Goal: Browse casually: Explore the website without a specific task or goal

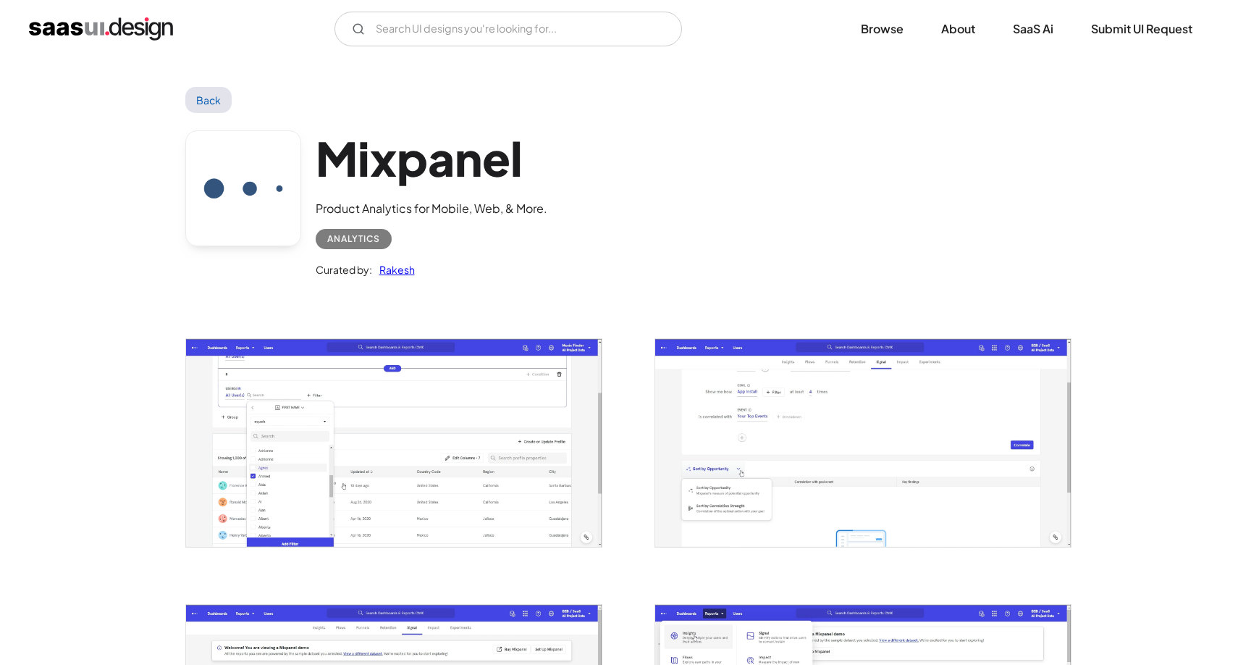
scroll to position [1714, 0]
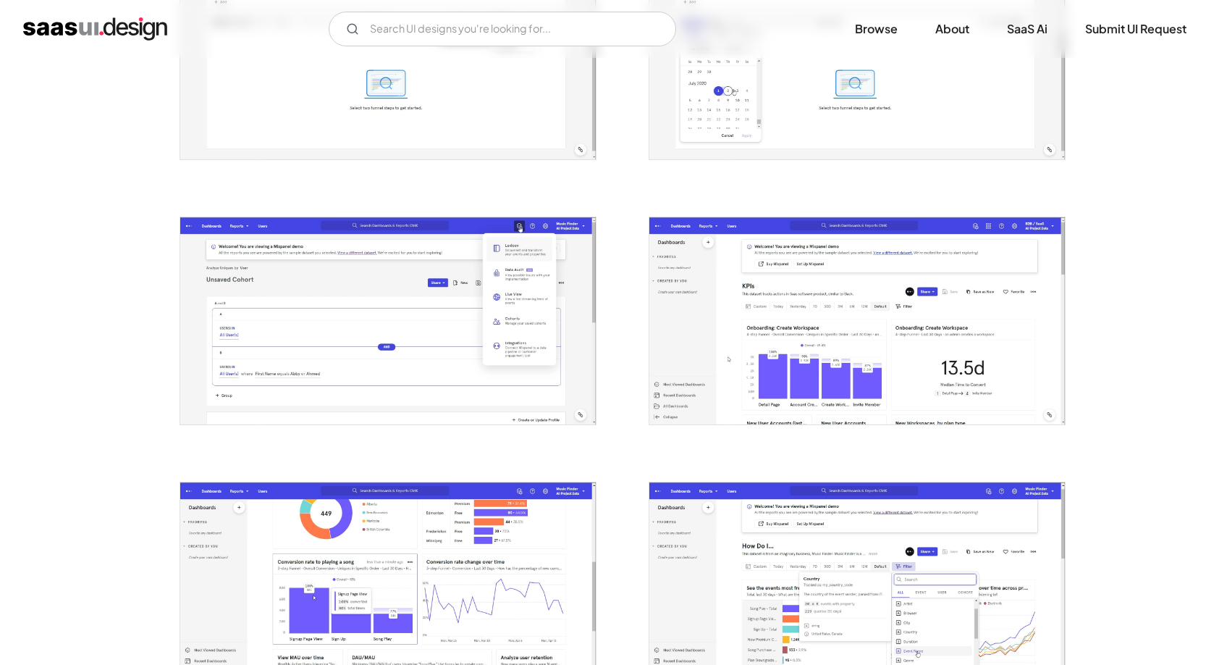
click at [768, 343] on img "open lightbox" at bounding box center [858, 320] width 416 height 207
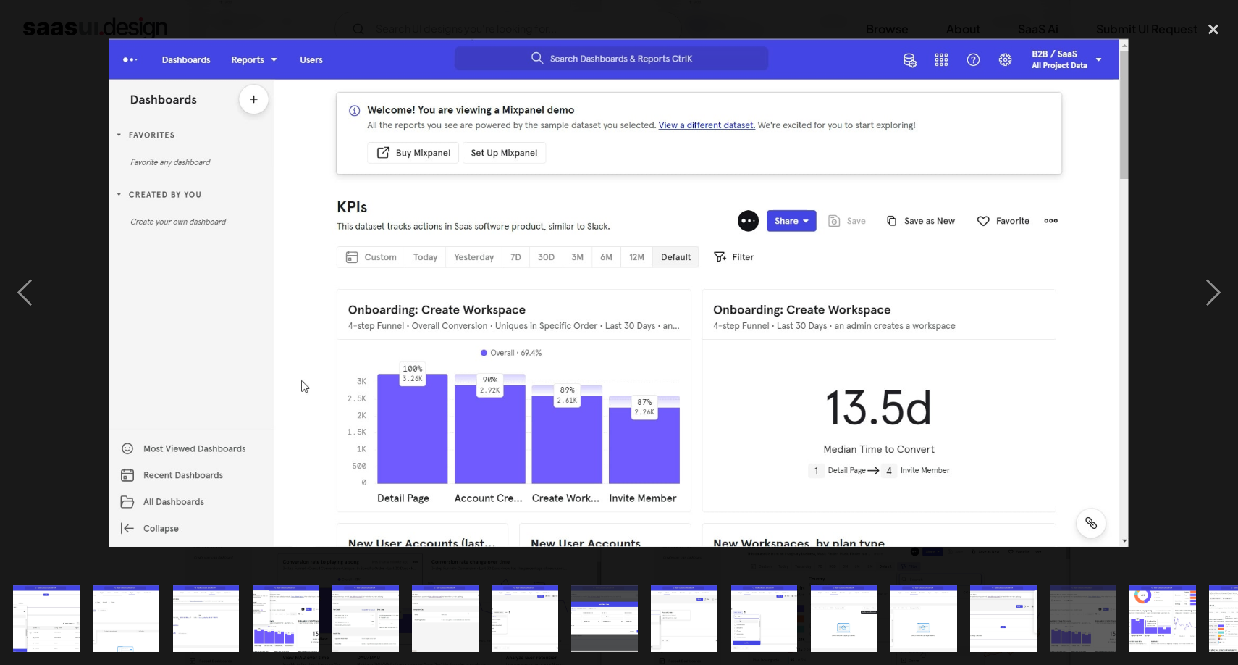
click at [426, 363] on img at bounding box center [618, 292] width 1019 height 508
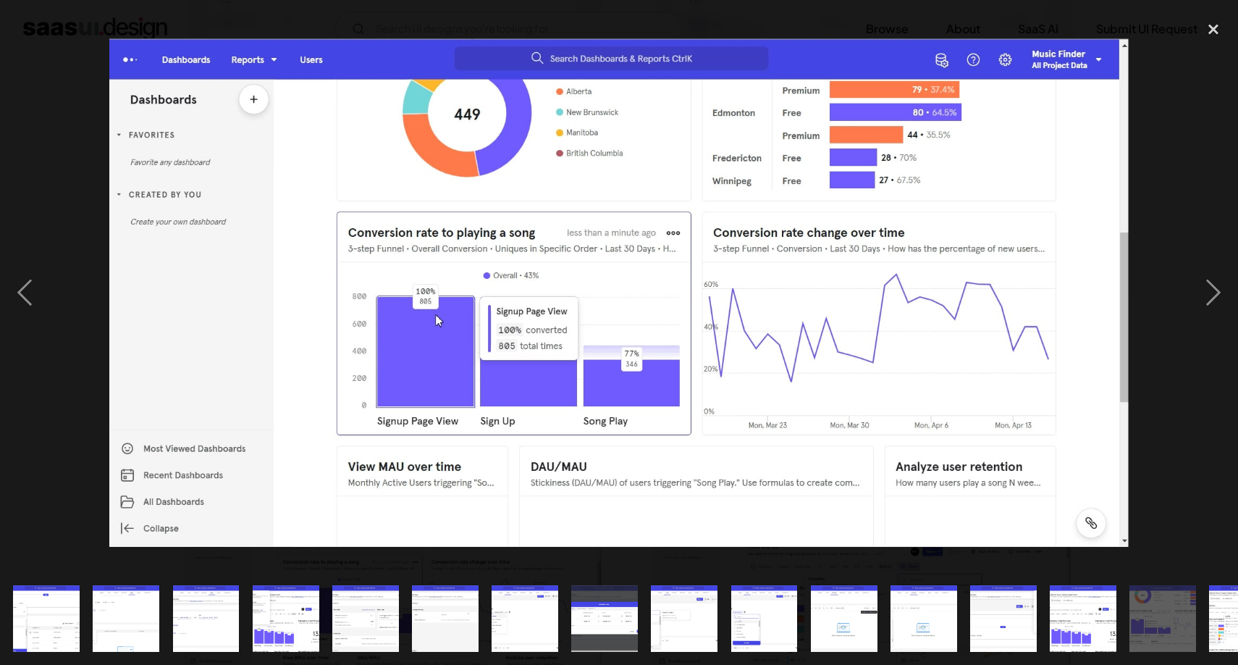
click at [426, 363] on img at bounding box center [618, 292] width 1019 height 508
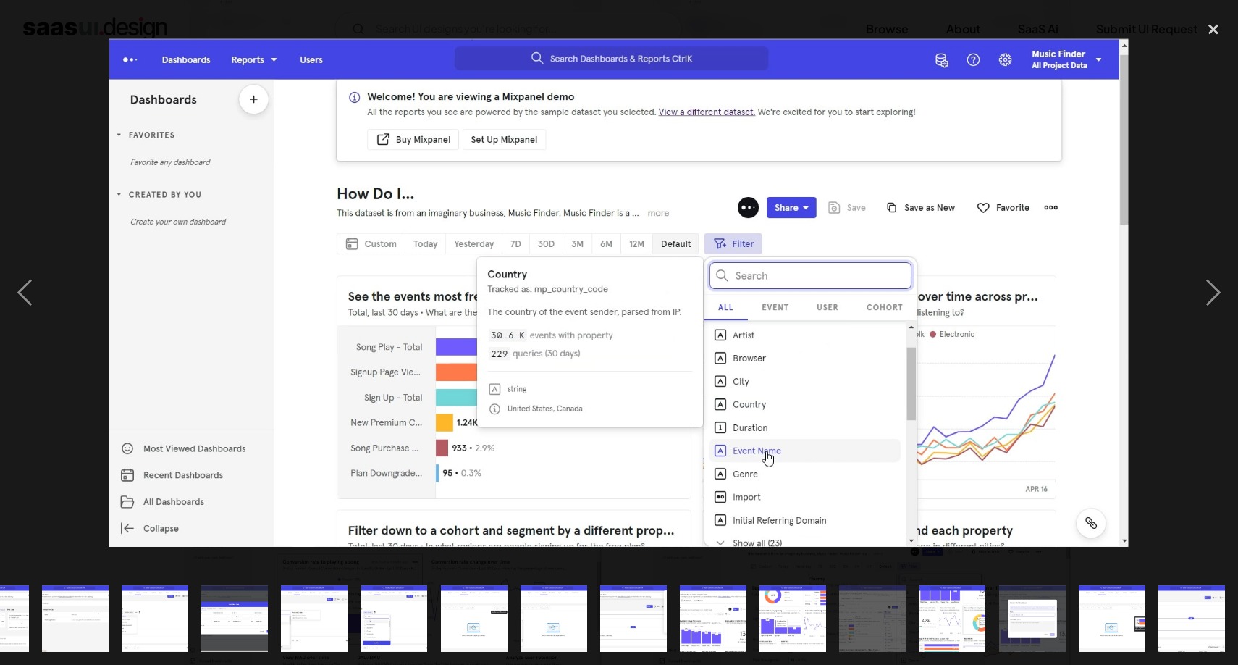
click at [426, 363] on img at bounding box center [618, 292] width 1019 height 508
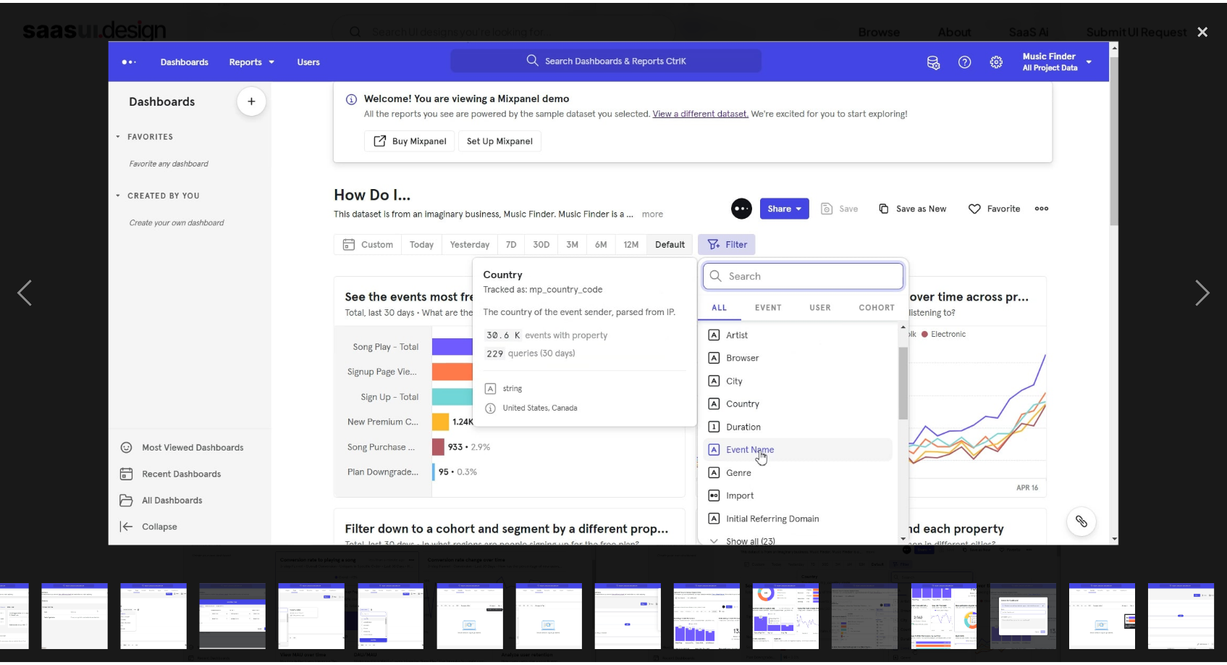
scroll to position [0, 370]
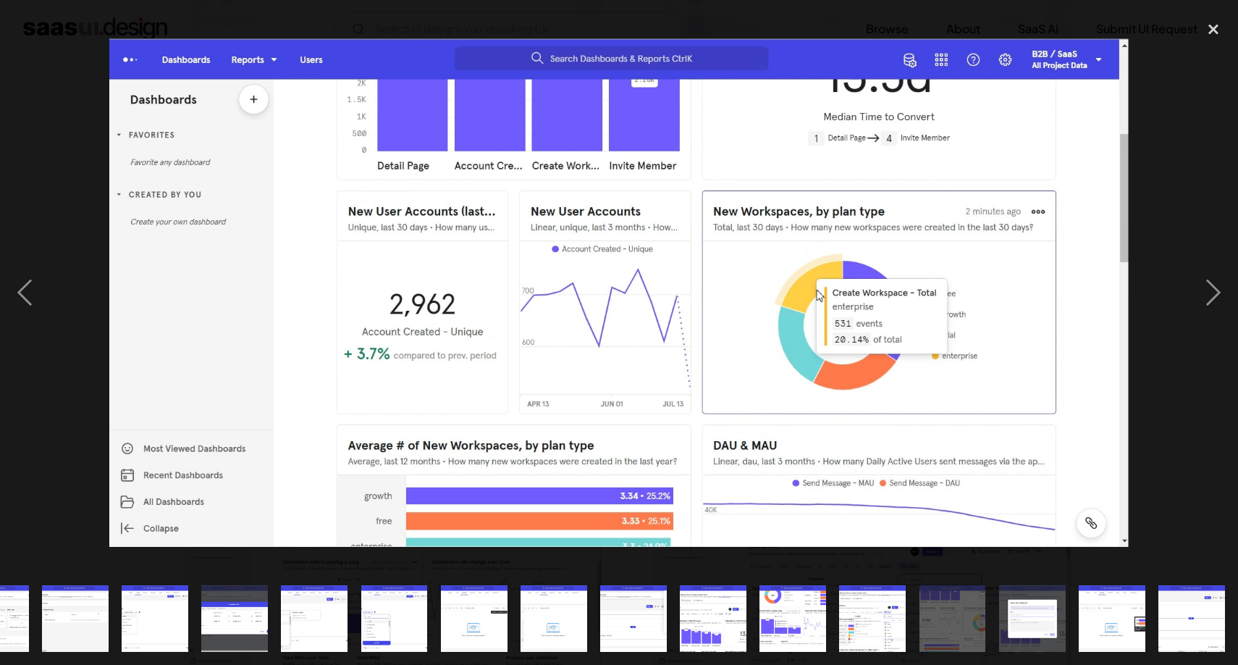
click at [426, 363] on img at bounding box center [618, 292] width 1019 height 508
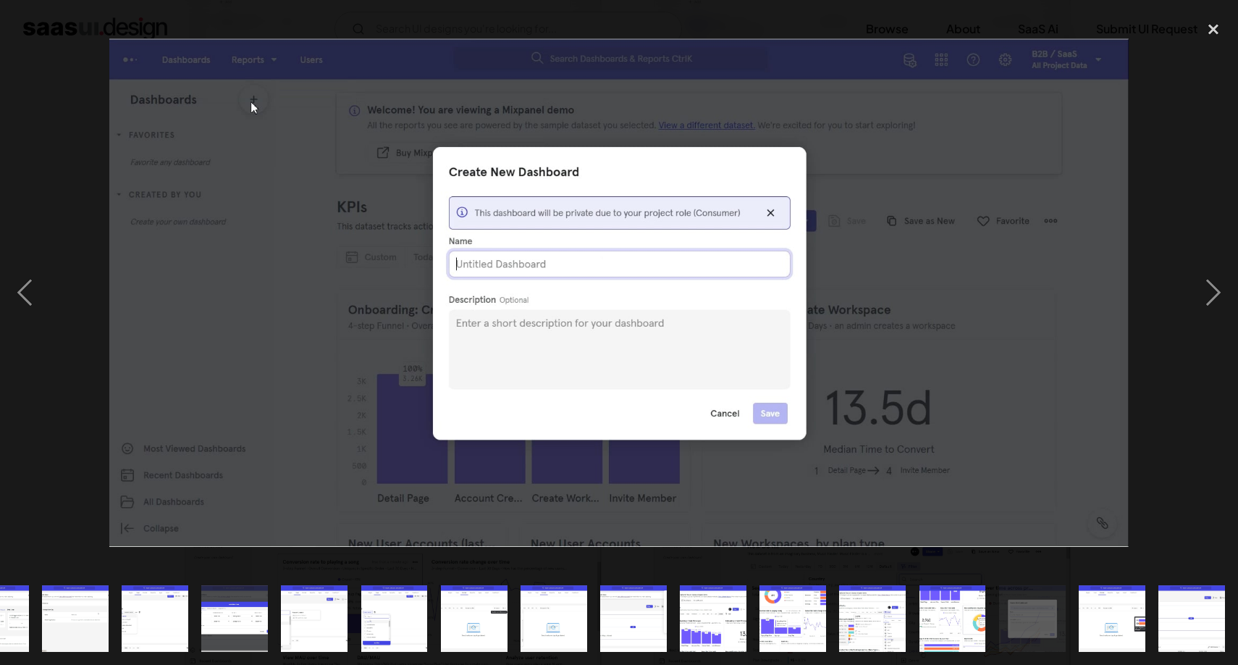
click at [426, 363] on img at bounding box center [618, 292] width 1019 height 508
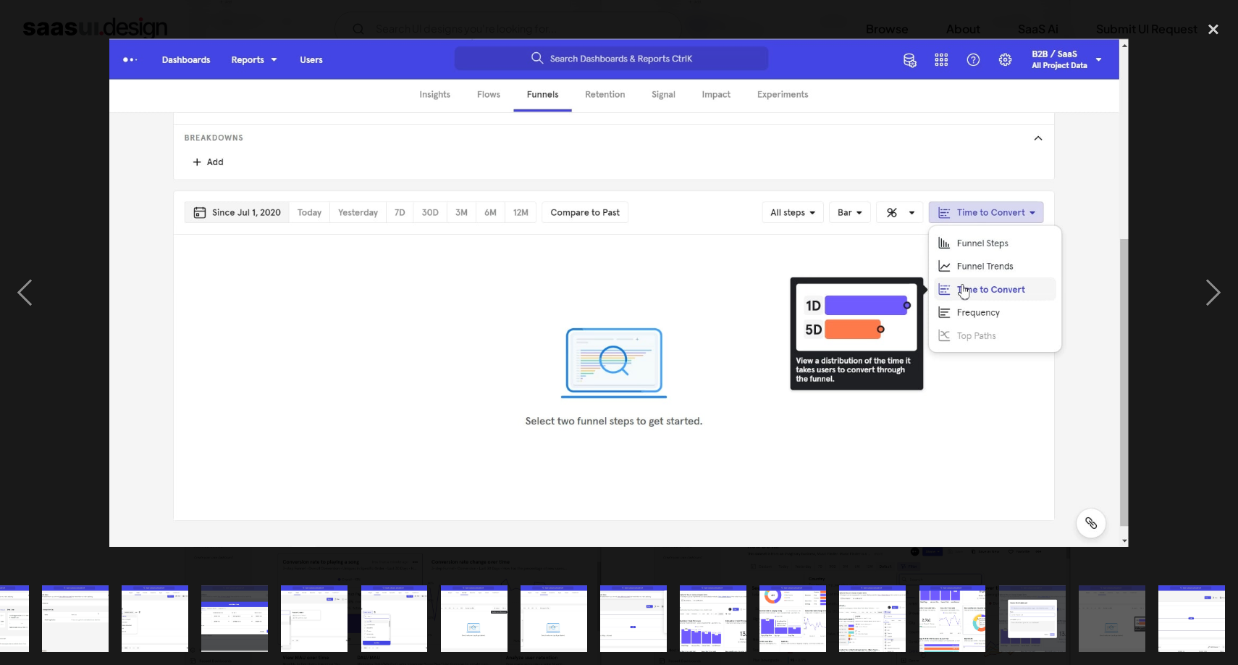
click at [426, 363] on img at bounding box center [618, 292] width 1019 height 508
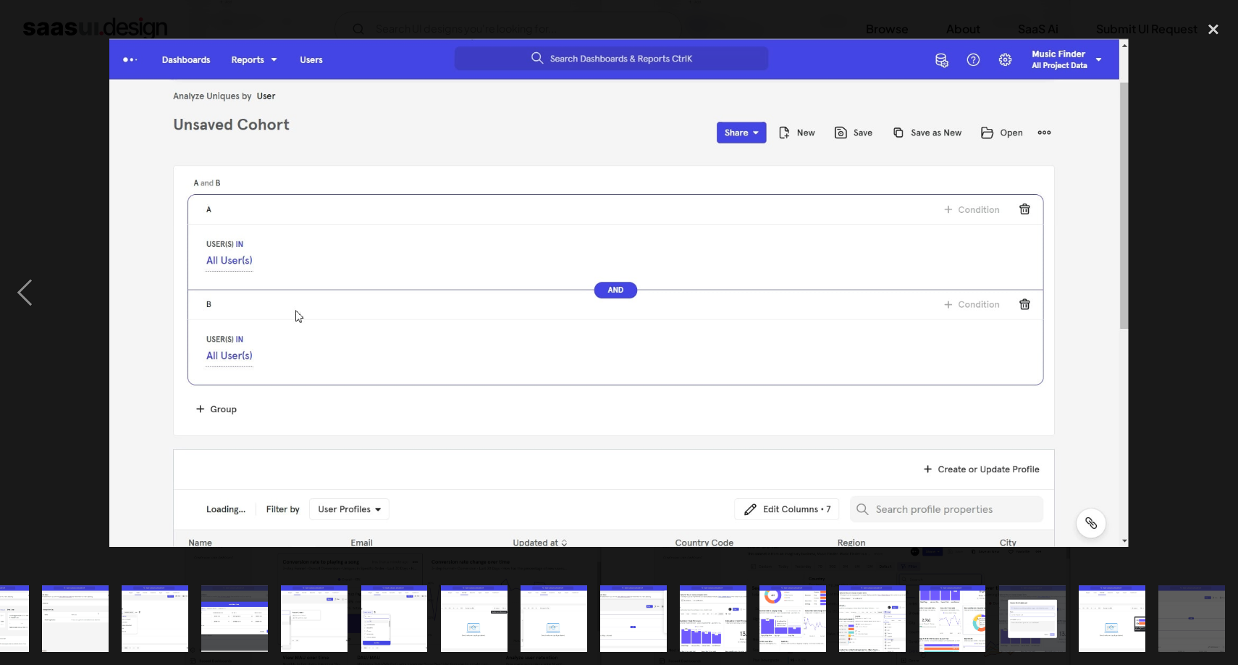
click at [426, 363] on img at bounding box center [618, 292] width 1019 height 508
click at [422, 362] on img at bounding box center [618, 292] width 1019 height 508
click at [234, 330] on img at bounding box center [618, 292] width 1019 height 508
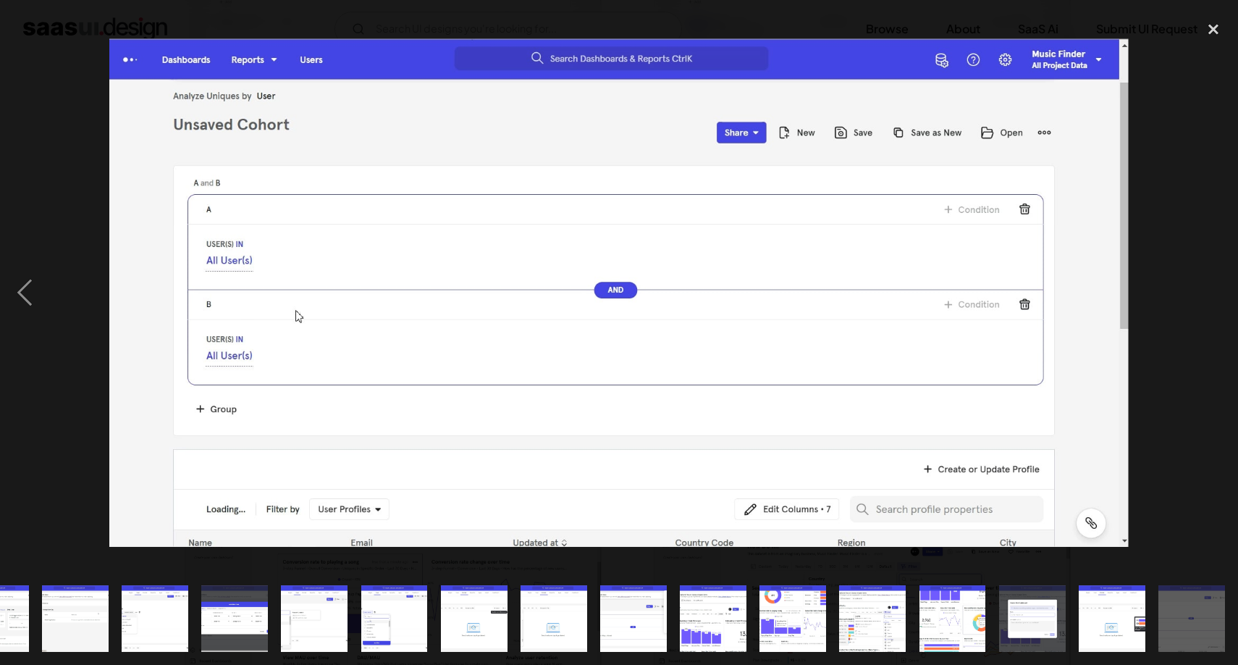
click at [62, 335] on div at bounding box center [619, 292] width 1238 height 558
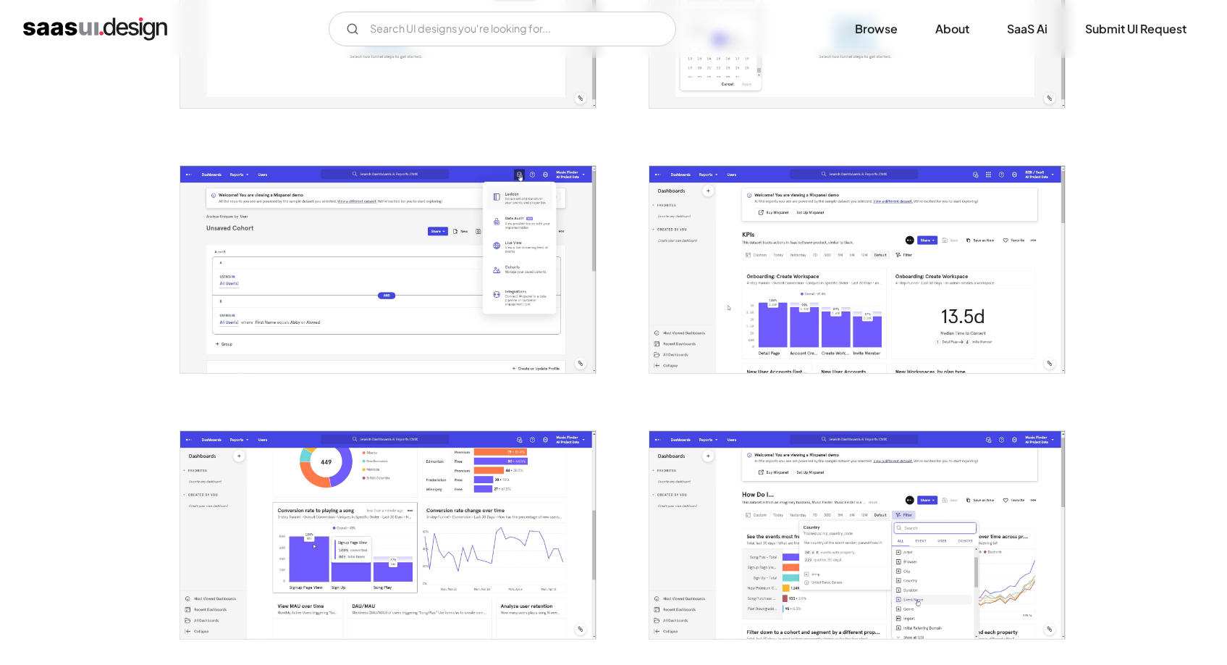
scroll to position [1768, 0]
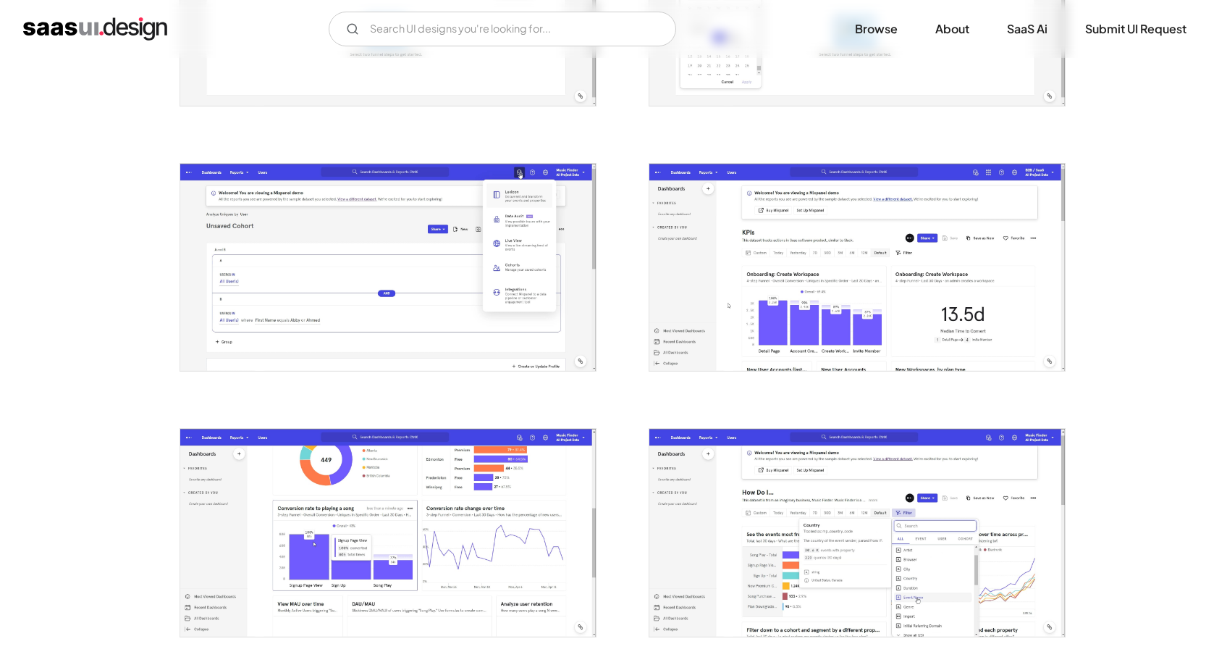
click at [375, 296] on img "open lightbox" at bounding box center [388, 267] width 416 height 207
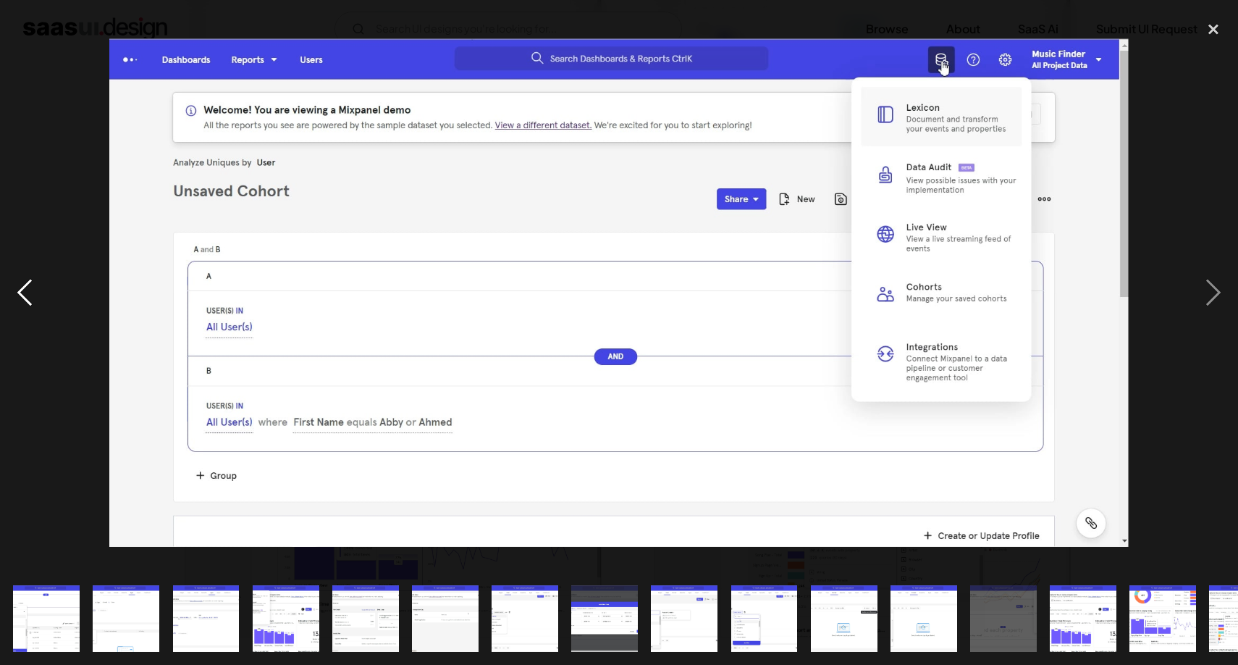
click at [19, 301] on div "previous image" at bounding box center [24, 292] width 49 height 558
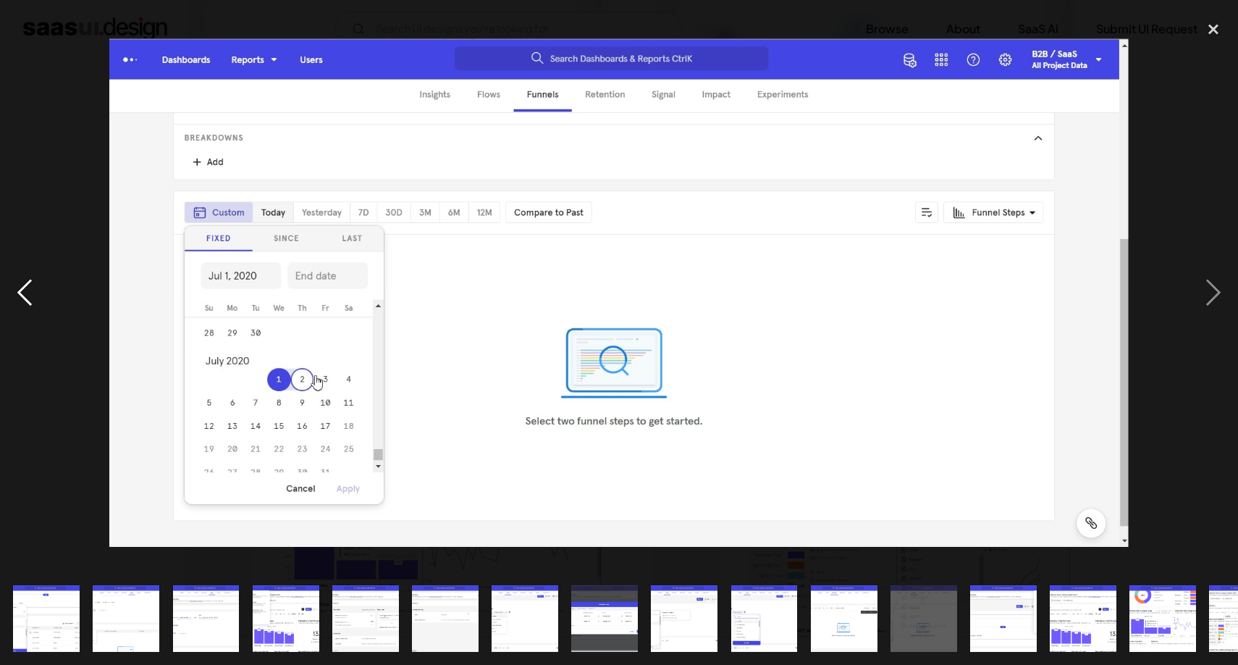
click at [18, 302] on div "previous image" at bounding box center [24, 292] width 49 height 558
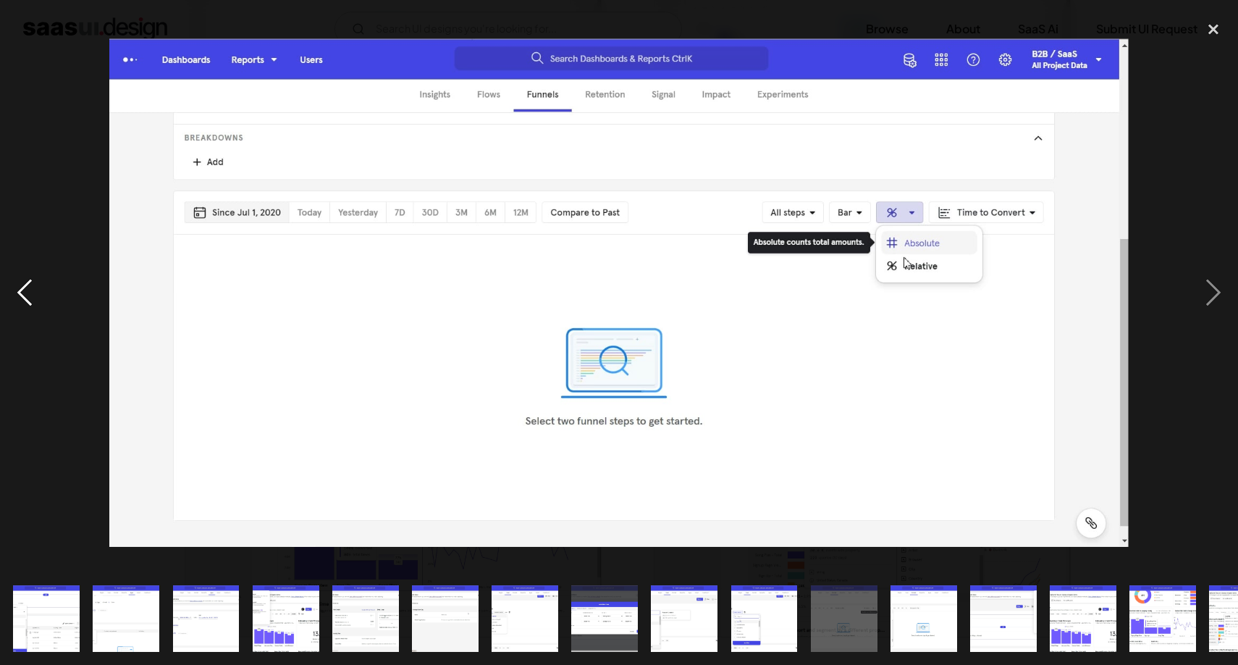
click at [17, 302] on div "previous image" at bounding box center [24, 292] width 49 height 558
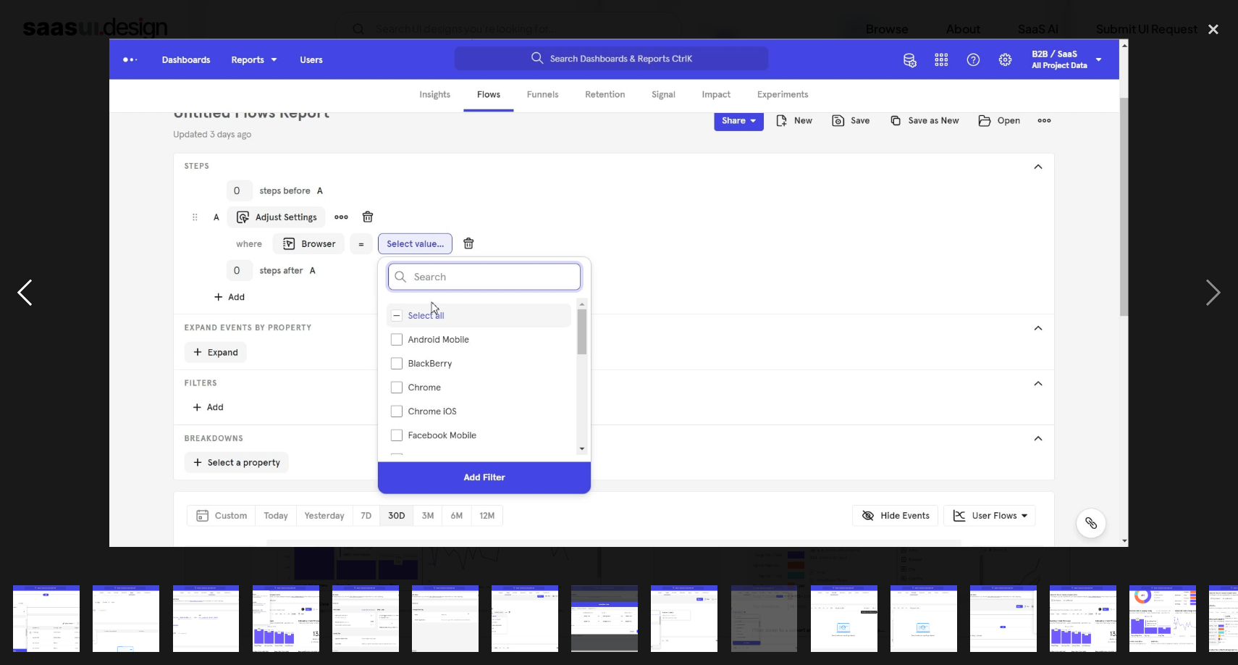
click at [17, 302] on div "previous image" at bounding box center [24, 292] width 49 height 558
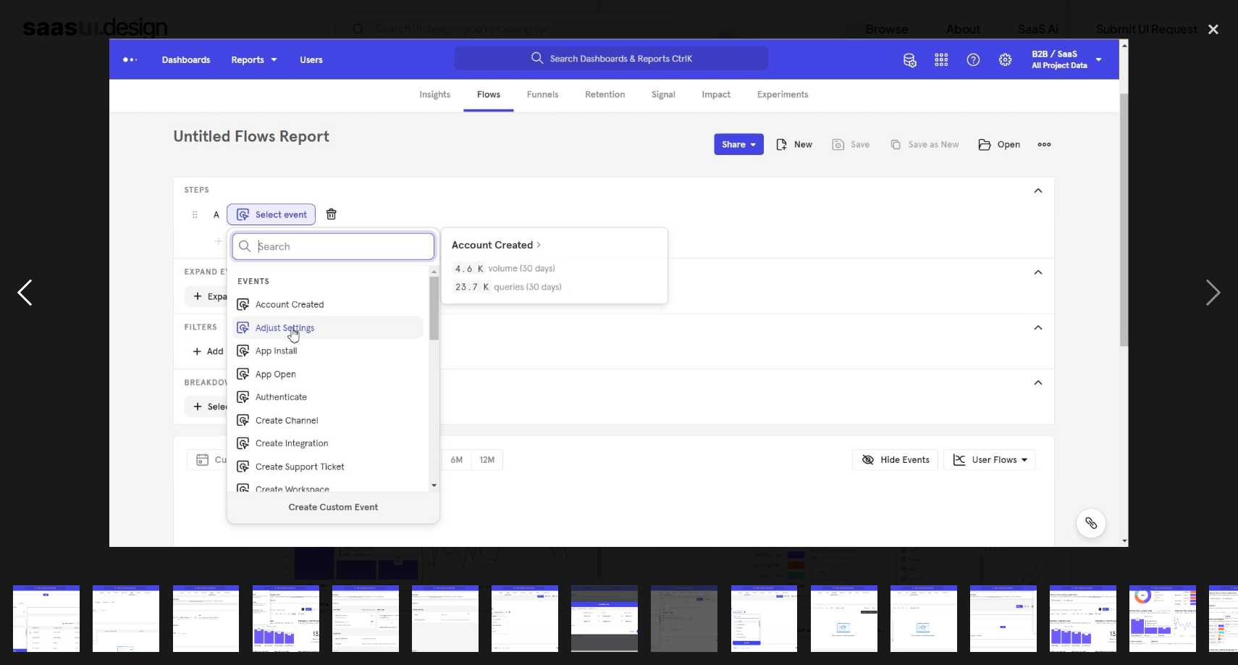
click at [17, 302] on div "previous image" at bounding box center [24, 292] width 49 height 558
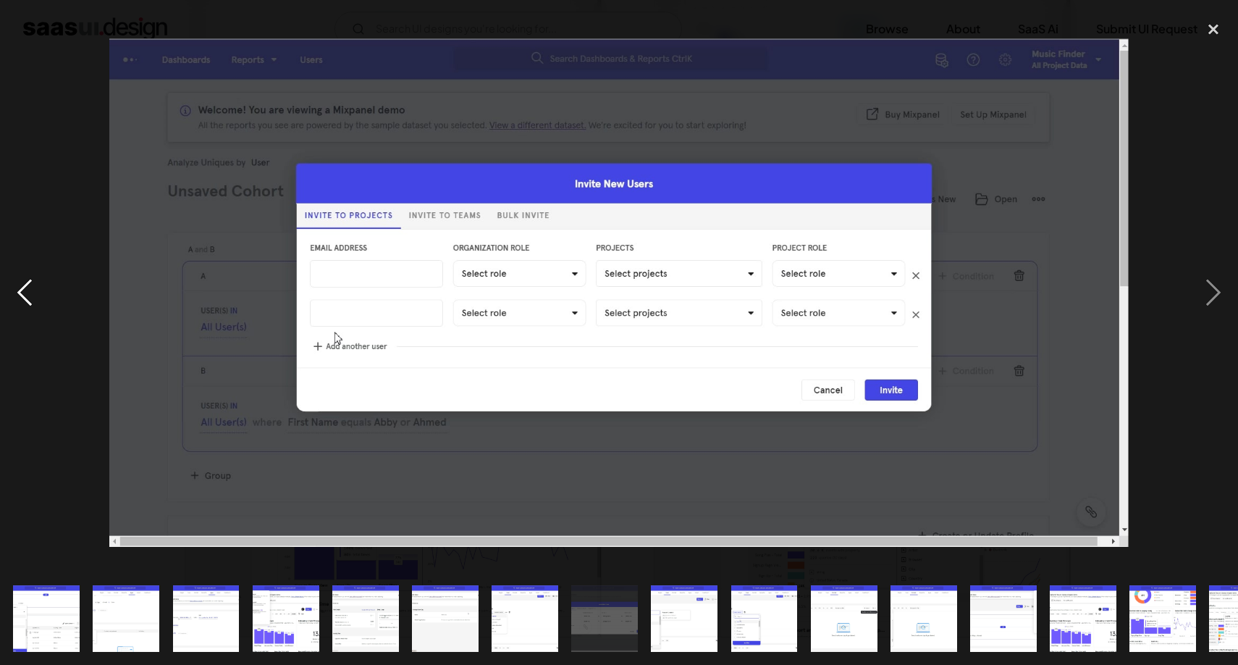
click at [17, 302] on div "previous image" at bounding box center [24, 292] width 49 height 558
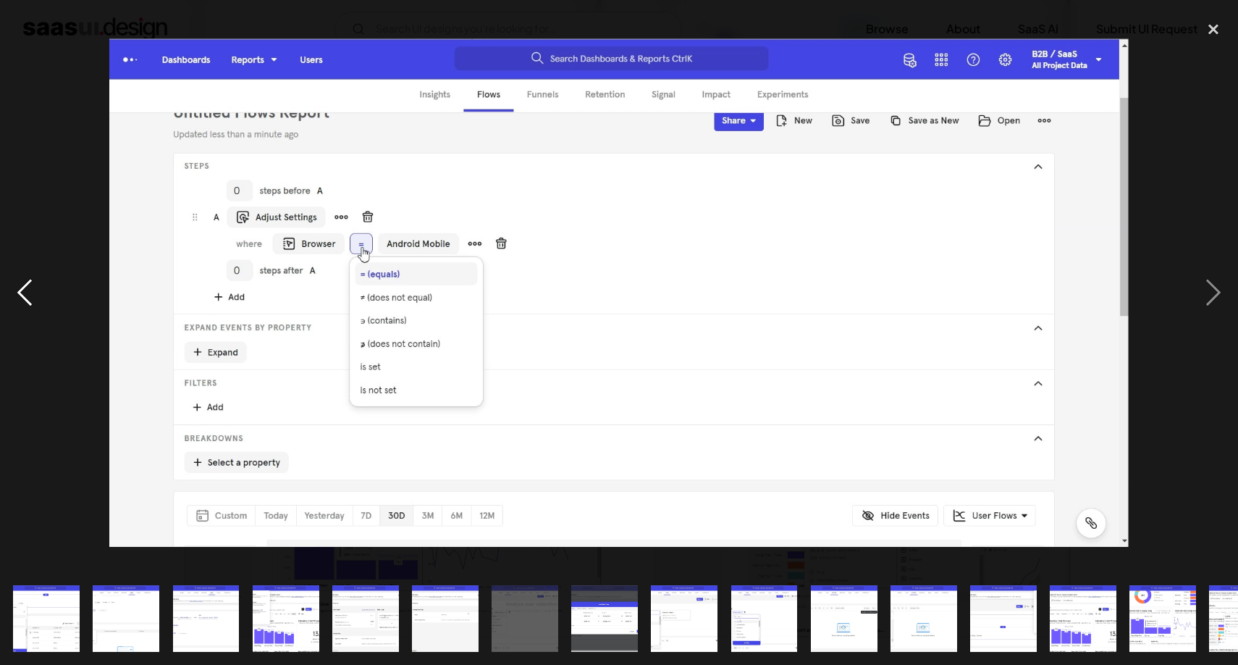
click at [17, 302] on div "previous image" at bounding box center [24, 292] width 49 height 558
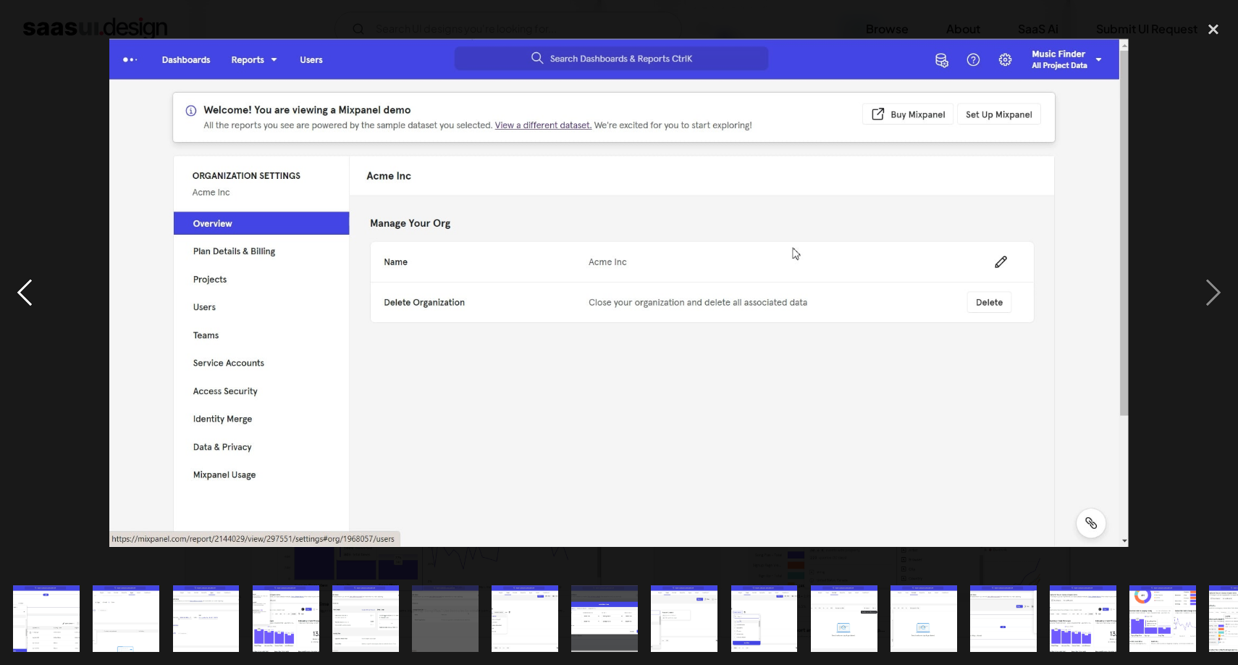
click at [17, 302] on div "previous image" at bounding box center [24, 292] width 49 height 558
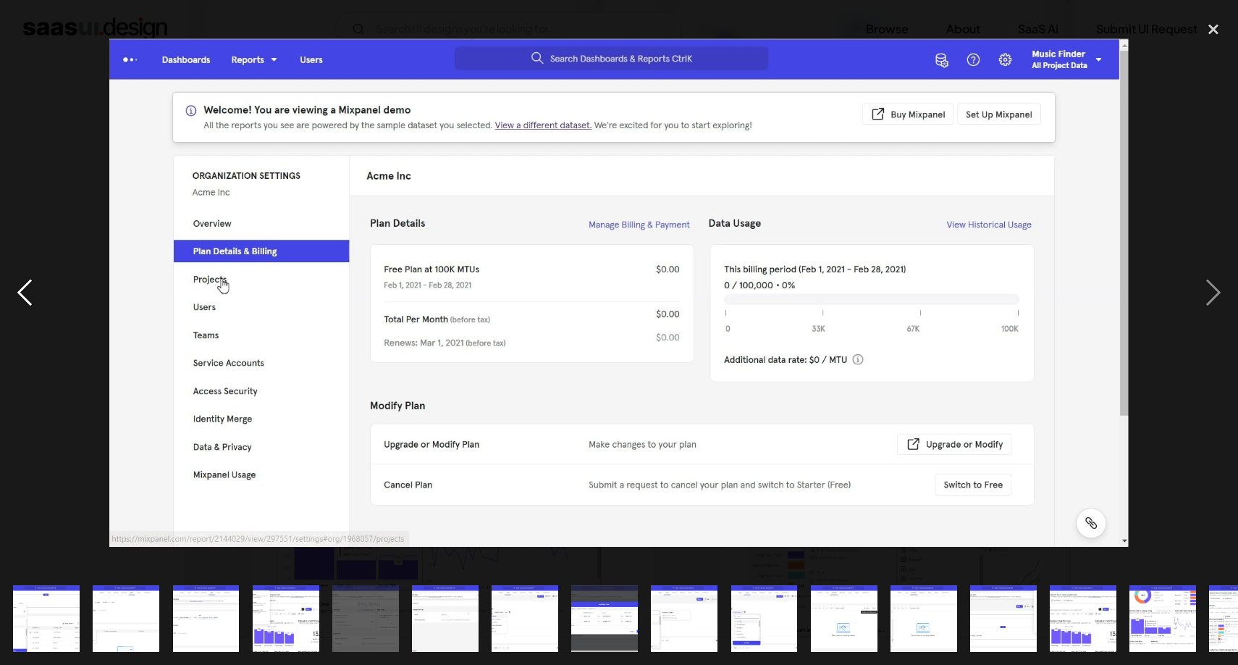
click at [17, 302] on div "previous image" at bounding box center [24, 292] width 49 height 558
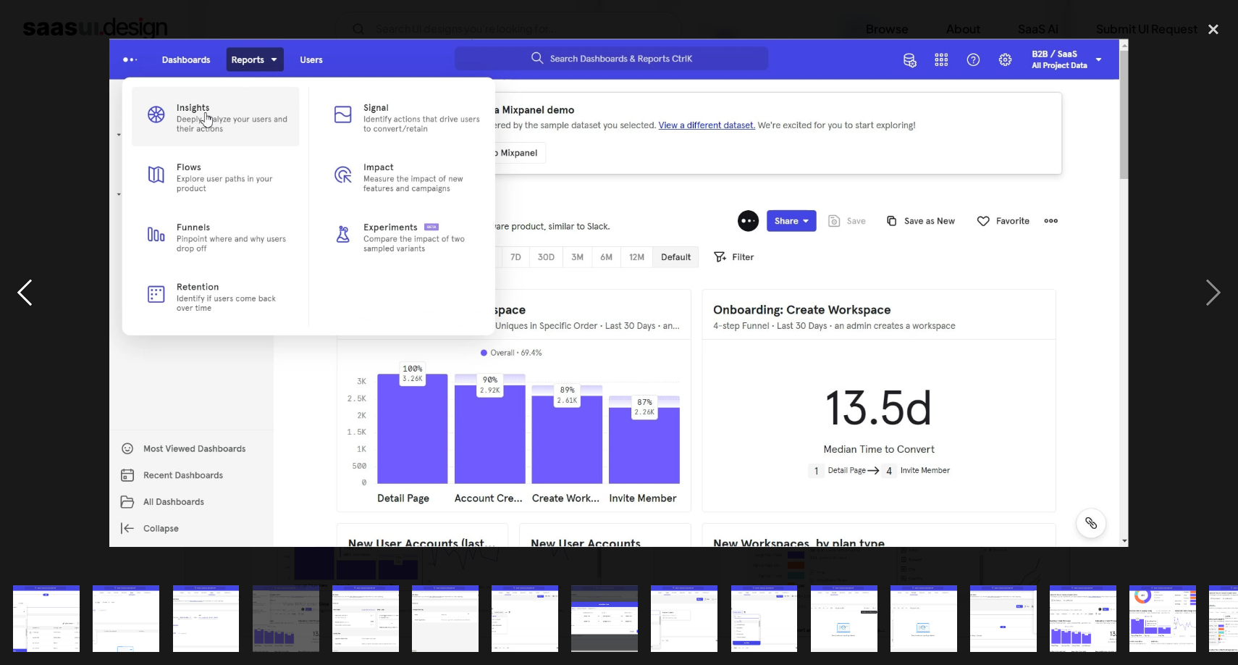
click at [17, 302] on div "previous image" at bounding box center [24, 292] width 49 height 558
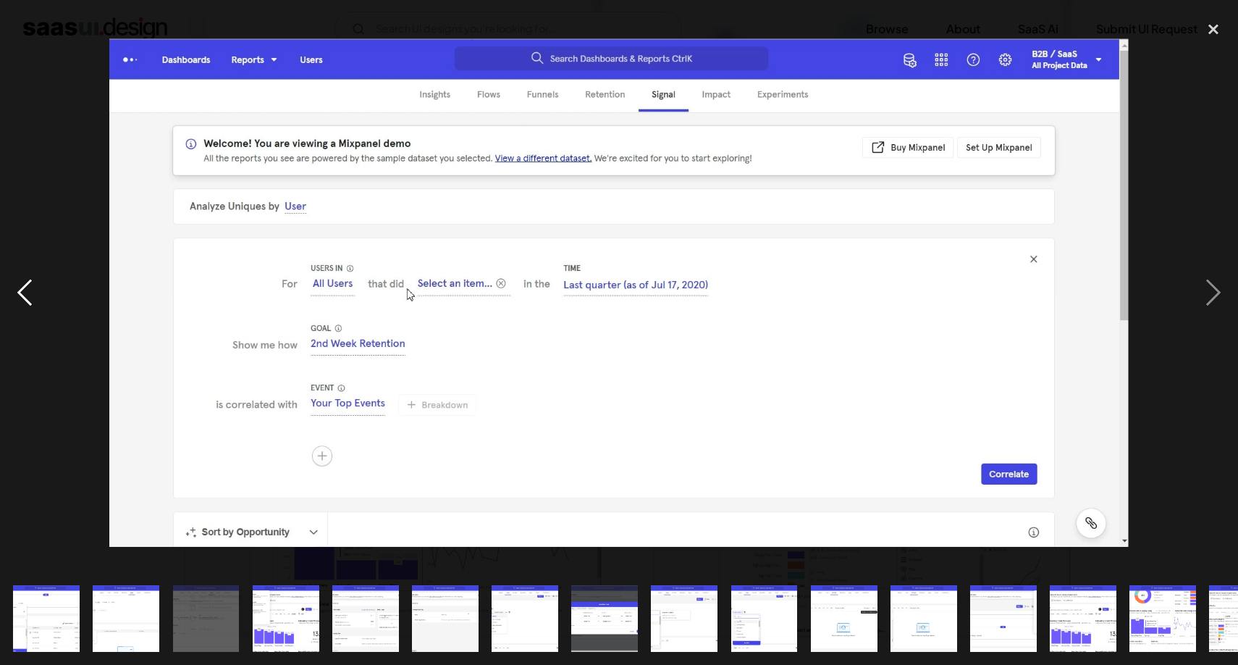
click at [17, 302] on div "previous image" at bounding box center [24, 292] width 49 height 558
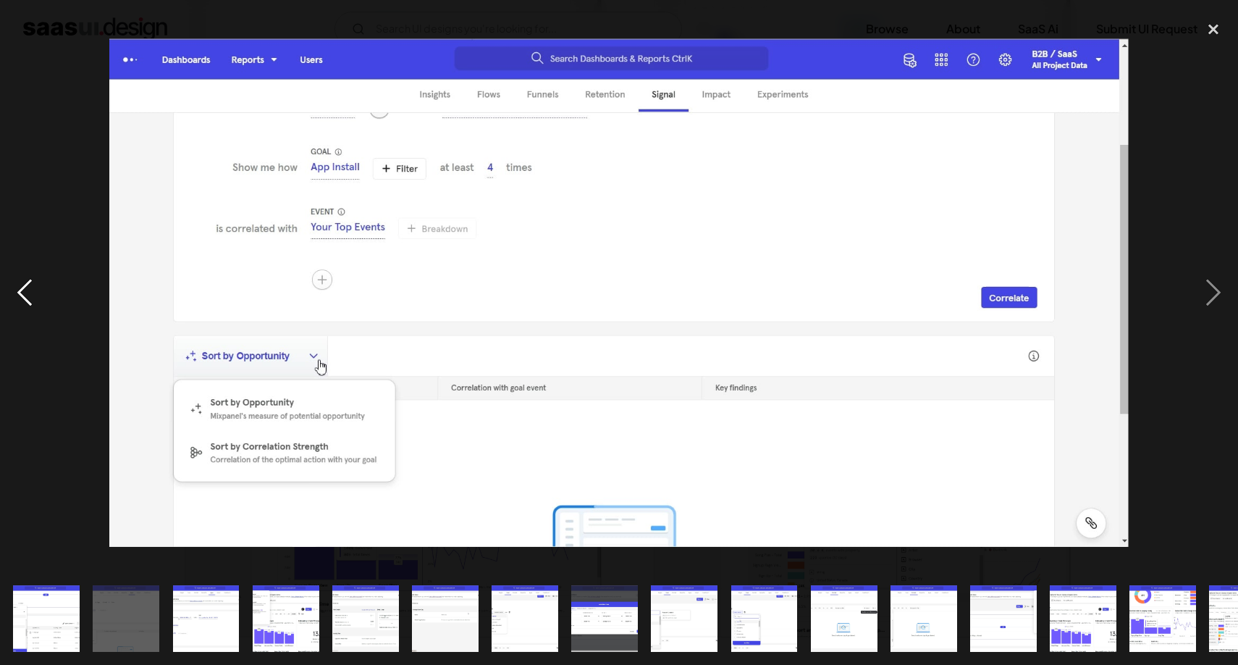
click at [17, 302] on div "previous image" at bounding box center [24, 292] width 49 height 558
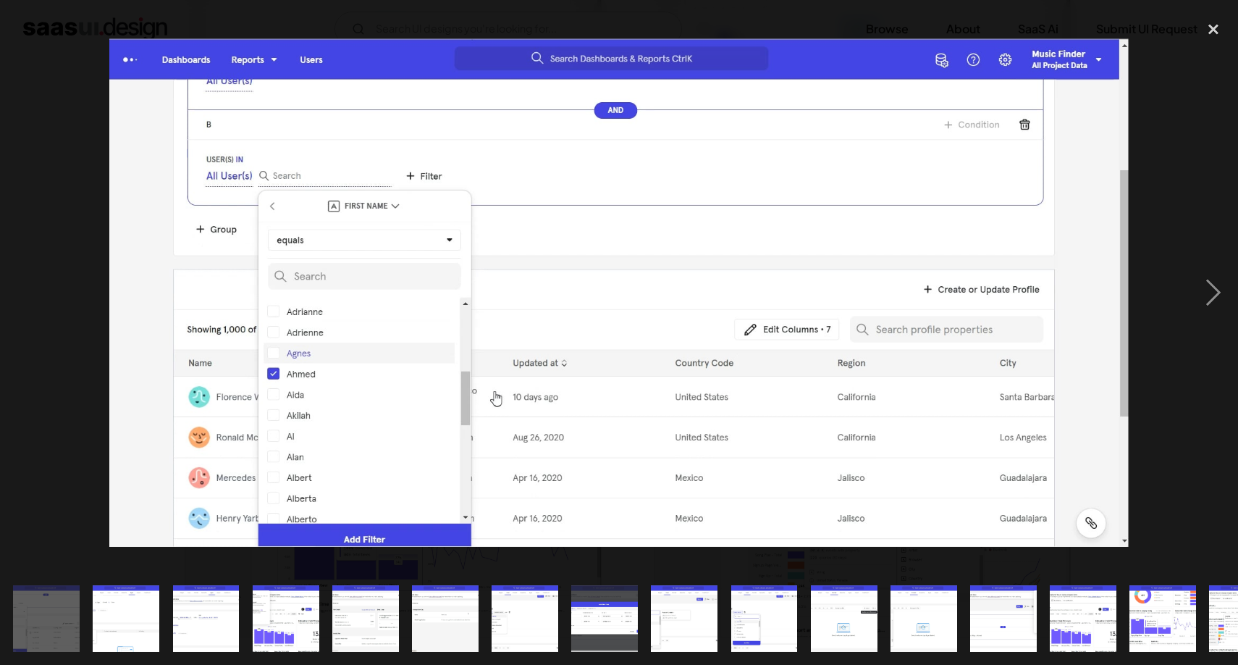
click at [18, 301] on div "previous image" at bounding box center [24, 292] width 49 height 558
click at [23, 295] on div "previous image" at bounding box center [24, 292] width 49 height 558
click at [1216, 17] on div "close lightbox" at bounding box center [1213, 29] width 49 height 32
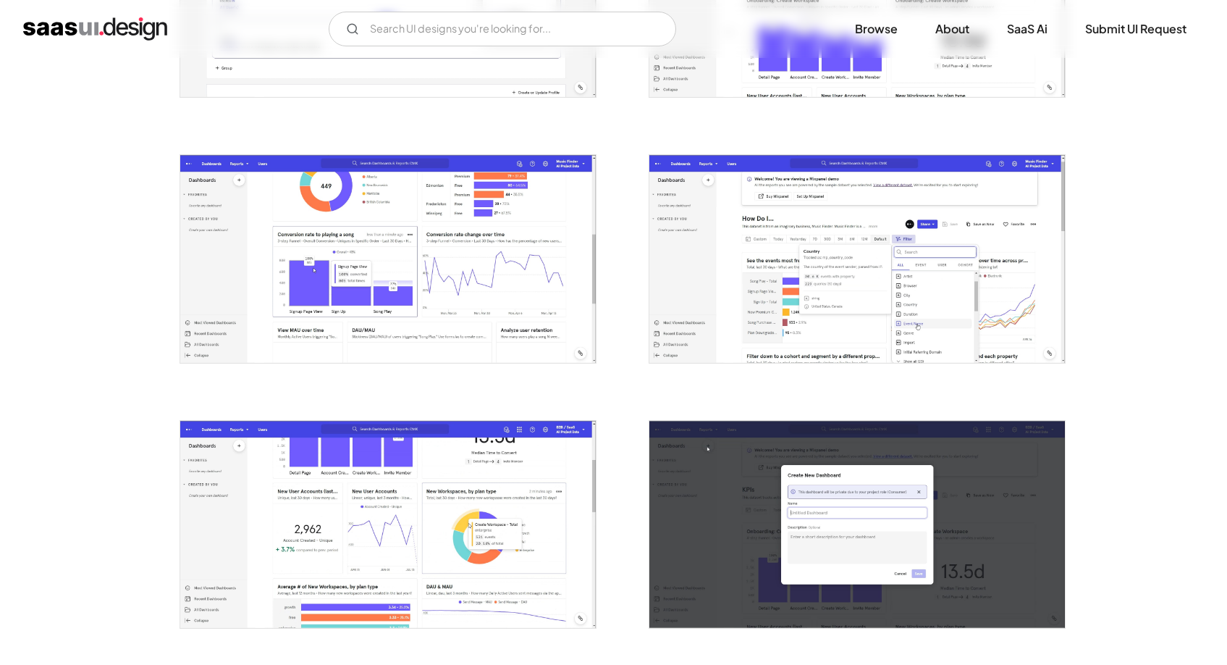
scroll to position [2234, 0]
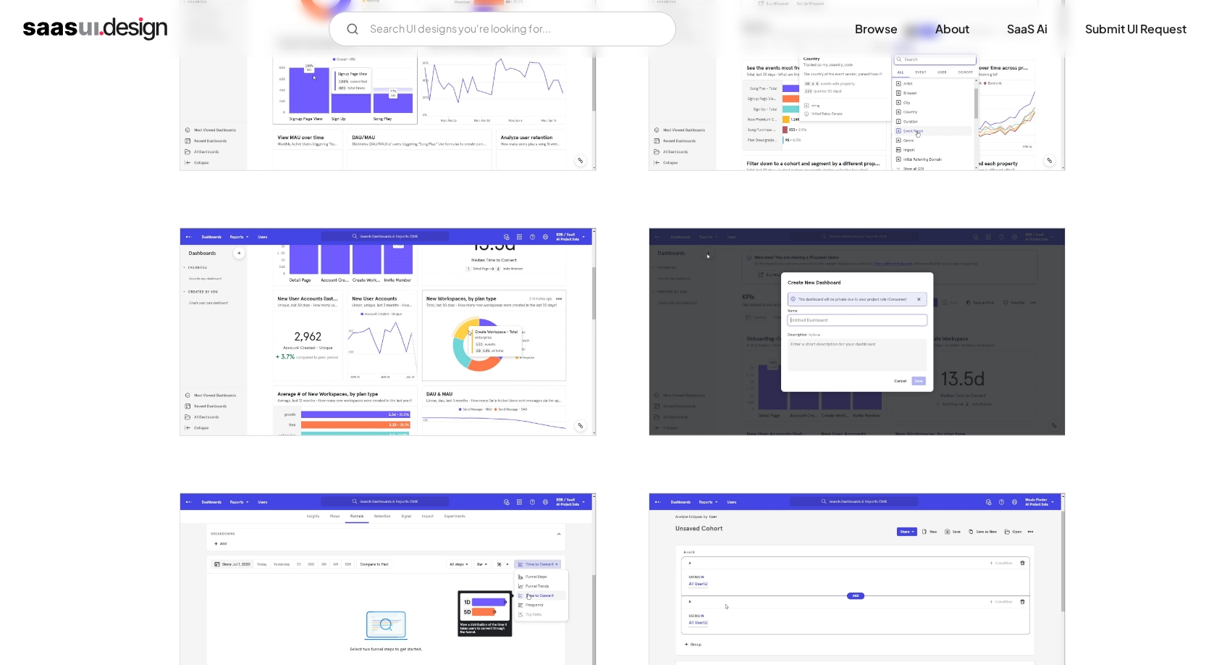
click at [412, 329] on img "open lightbox" at bounding box center [388, 331] width 416 height 207
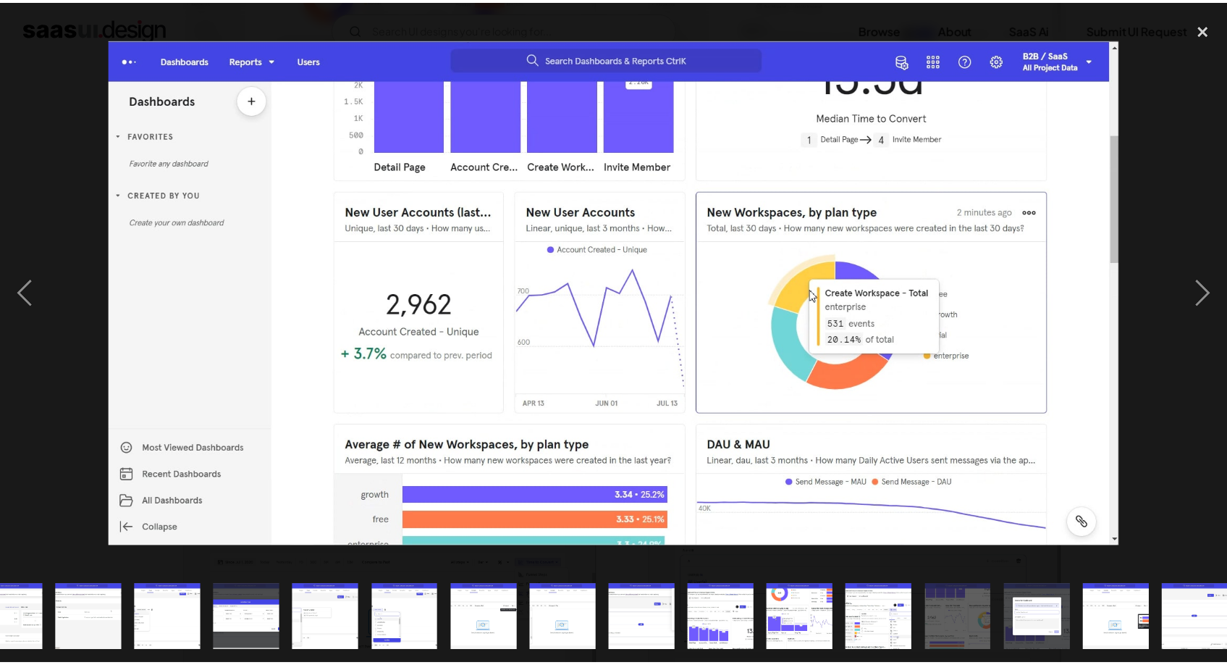
scroll to position [0, 370]
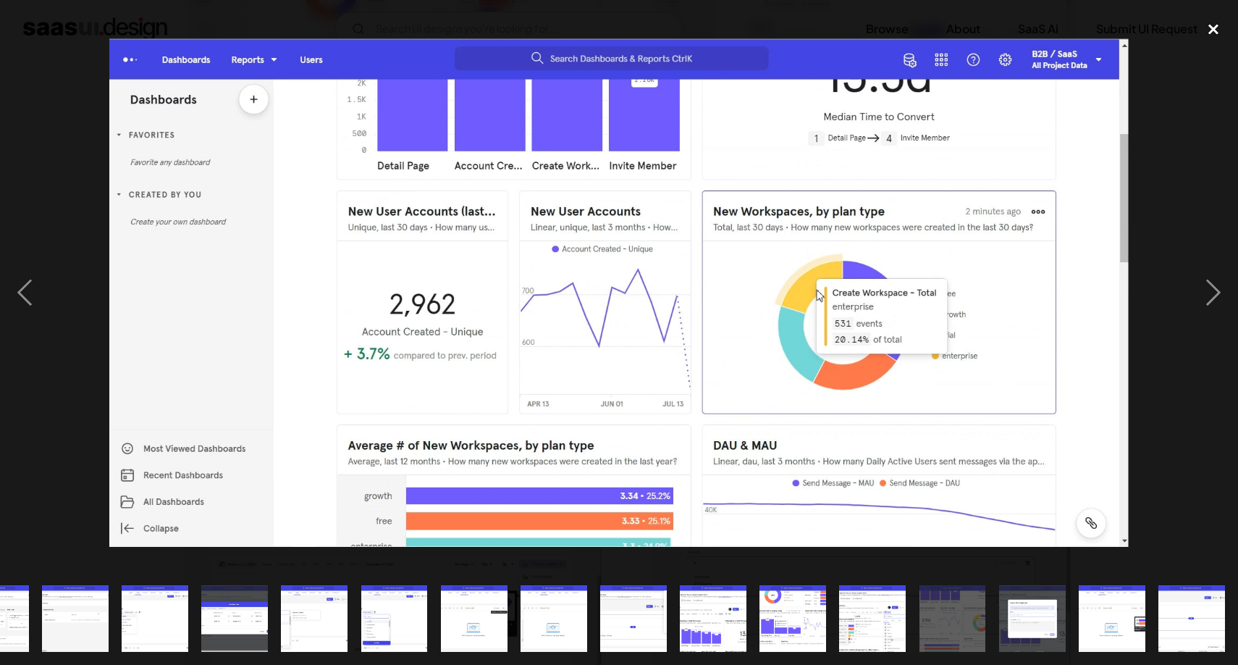
click at [1207, 28] on div "close lightbox" at bounding box center [1213, 29] width 49 height 32
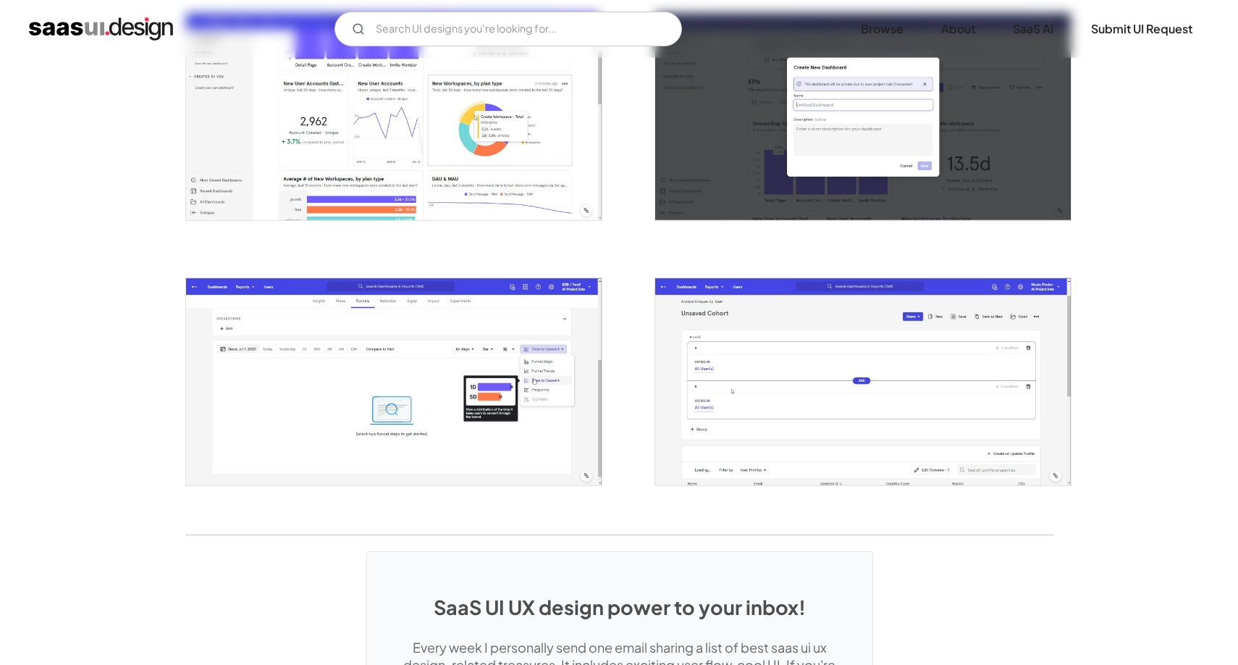
scroll to position [2452, 0]
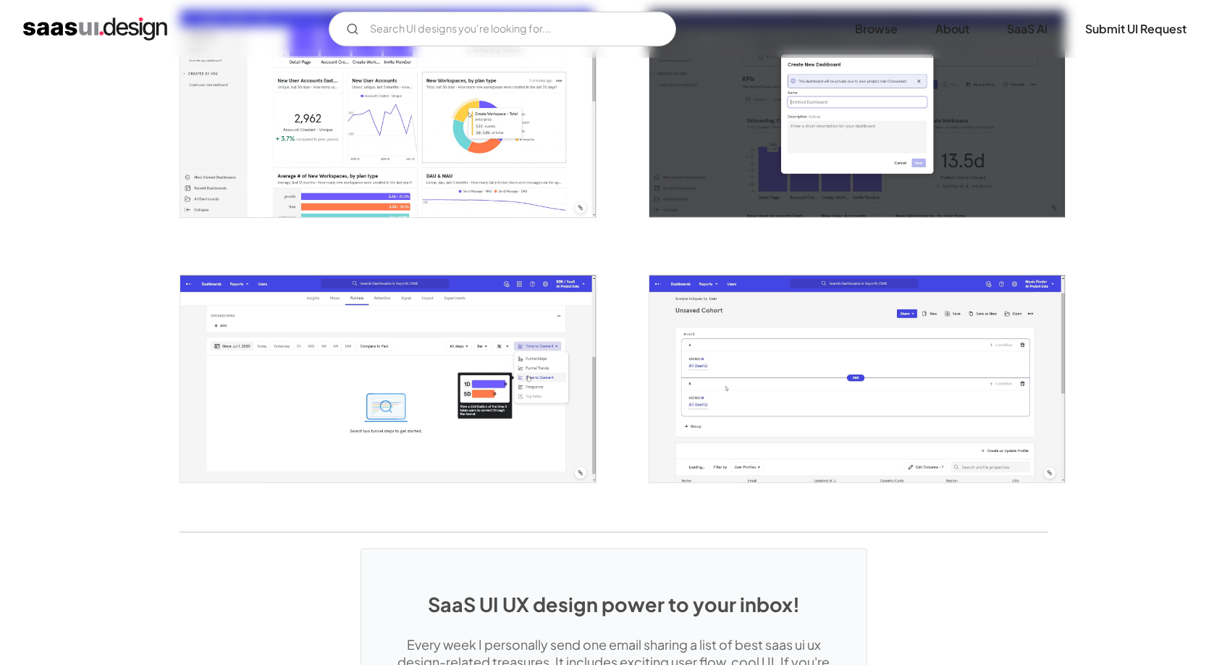
click at [455, 370] on img "open lightbox" at bounding box center [388, 378] width 416 height 207
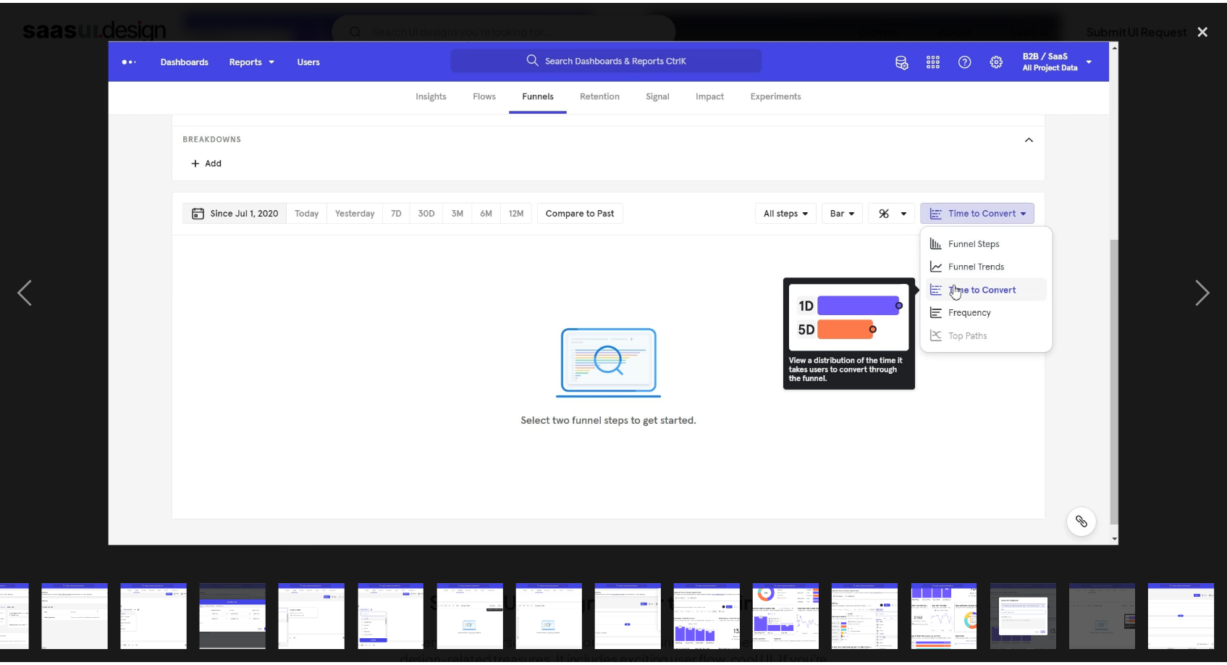
scroll to position [0, 370]
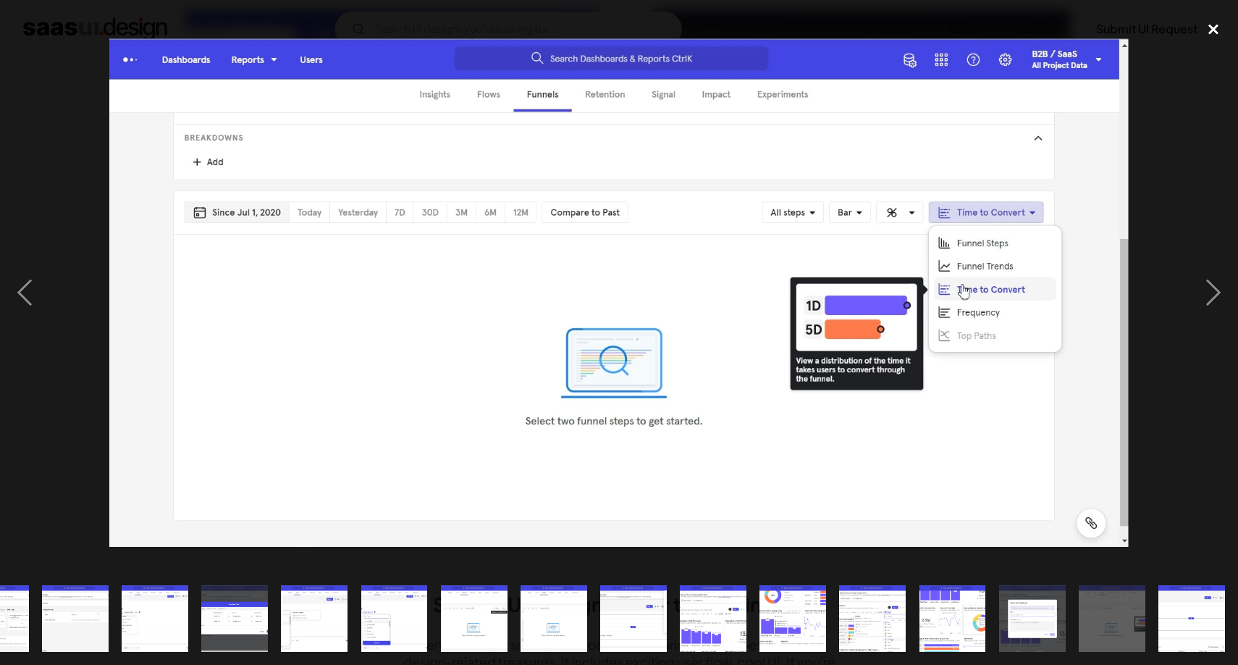
click at [1226, 26] on div "close lightbox" at bounding box center [1213, 29] width 49 height 32
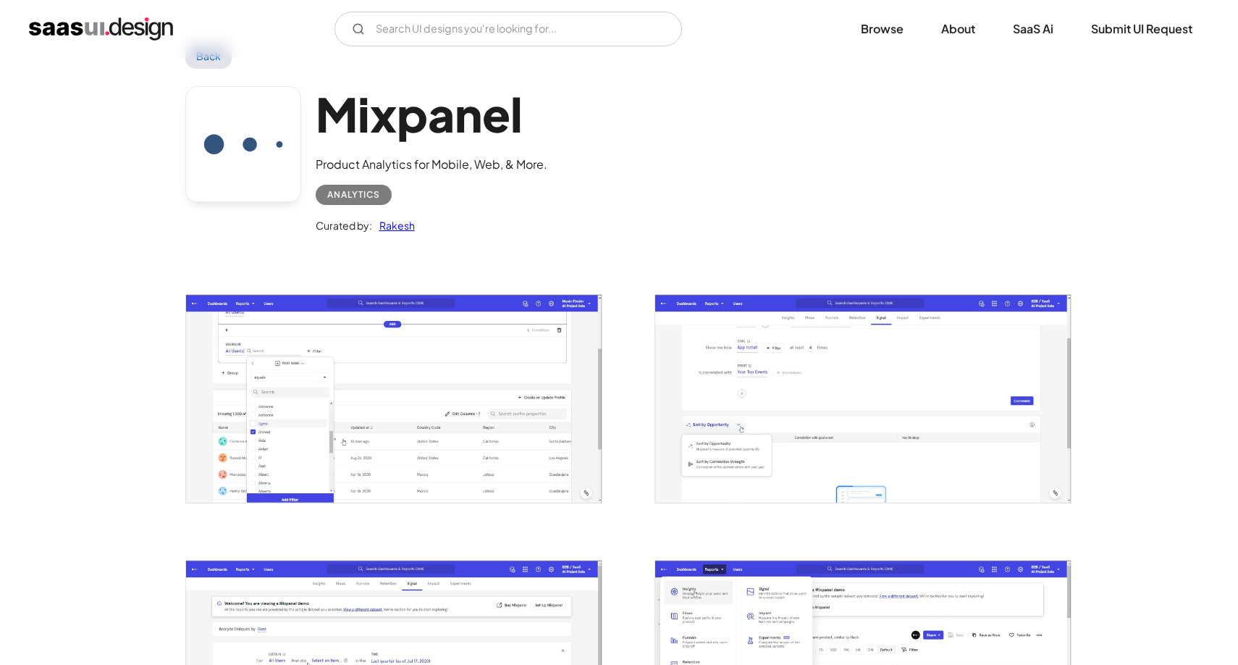
scroll to position [0, 0]
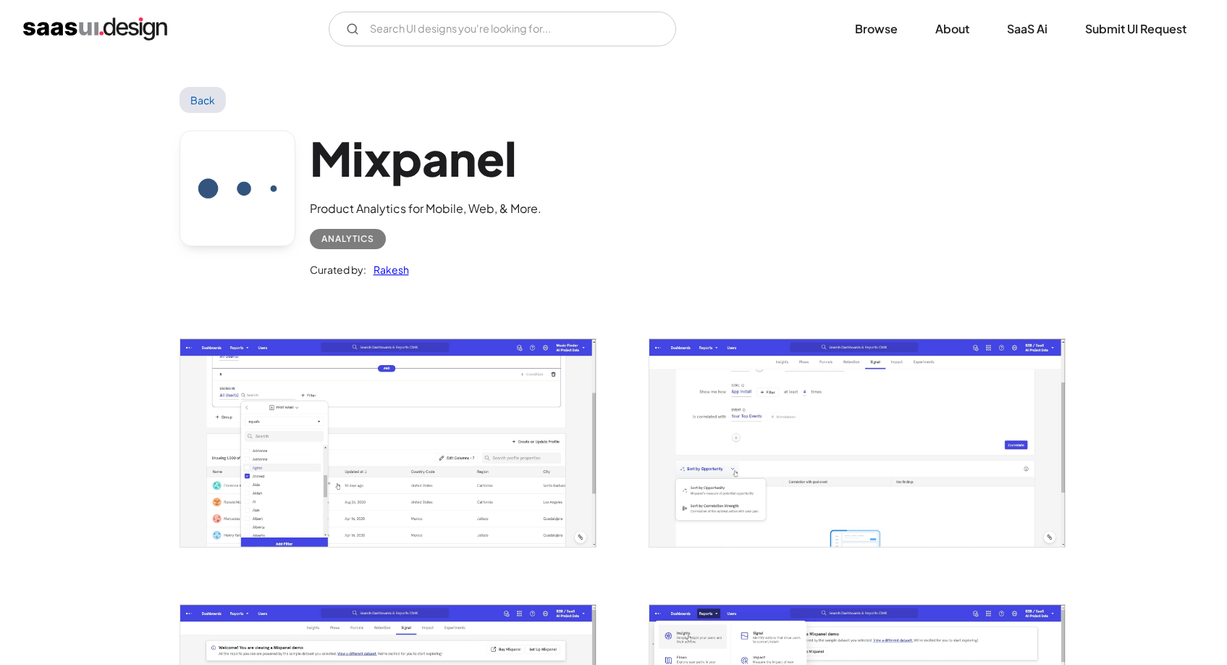
click at [369, 415] on img "open lightbox" at bounding box center [388, 442] width 416 height 207
